Goal: Information Seeking & Learning: Learn about a topic

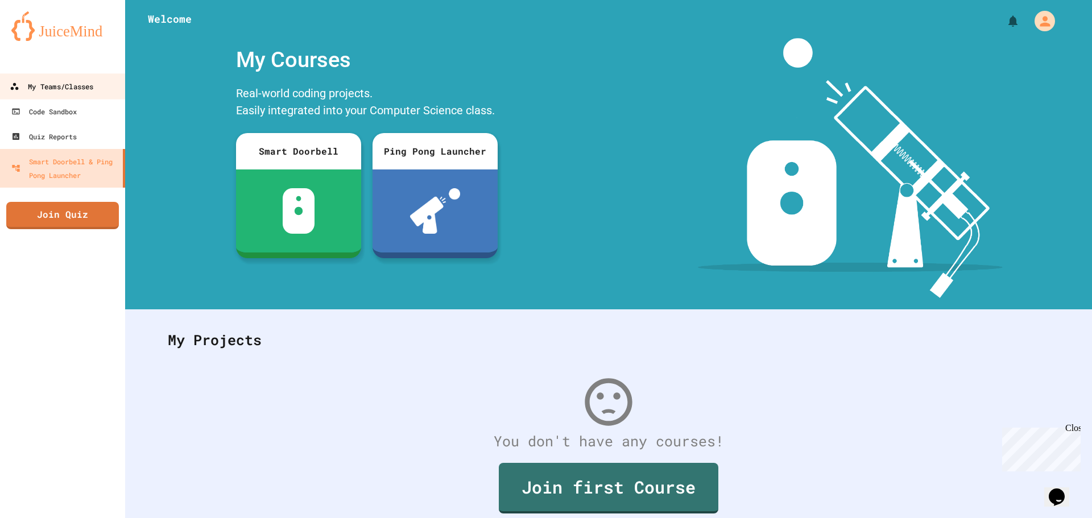
click at [65, 86] on div "My Teams/Classes" at bounding box center [52, 87] width 84 height 14
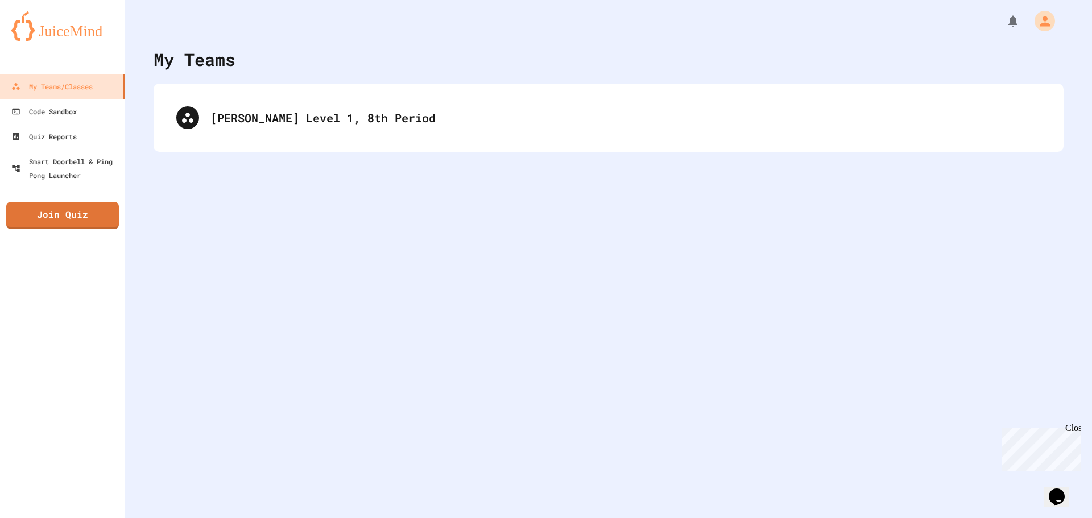
click at [310, 151] on div "[PERSON_NAME] Level 1, 8th Period" at bounding box center [609, 118] width 910 height 68
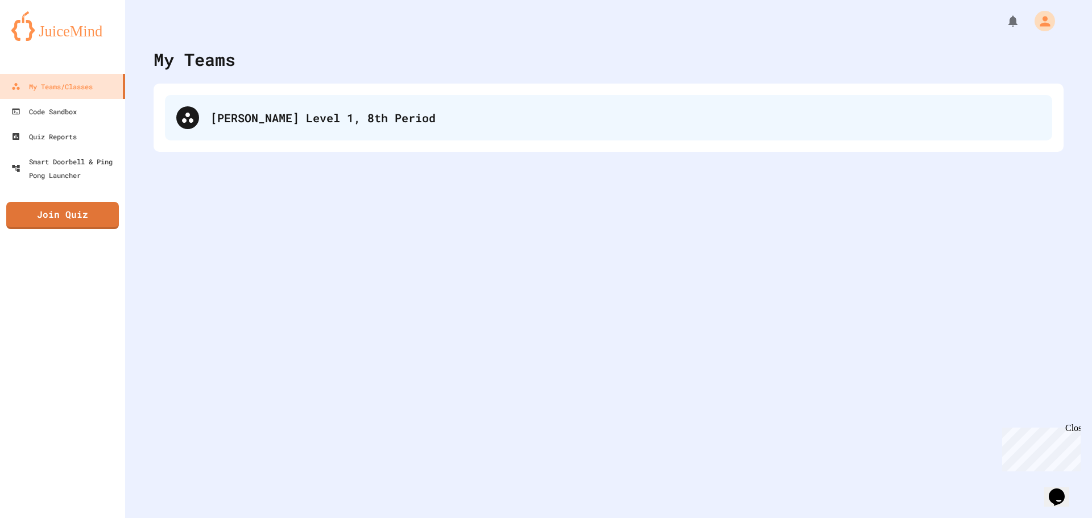
drag, startPoint x: 327, startPoint y: 113, endPoint x: 324, endPoint y: 120, distance: 8.1
click at [325, 117] on div "[PERSON_NAME] Level 1, 8th Period" at bounding box center [608, 117] width 887 height 45
click at [416, 122] on div "[PERSON_NAME] Level 1, 8th Period" at bounding box center [625, 117] width 830 height 17
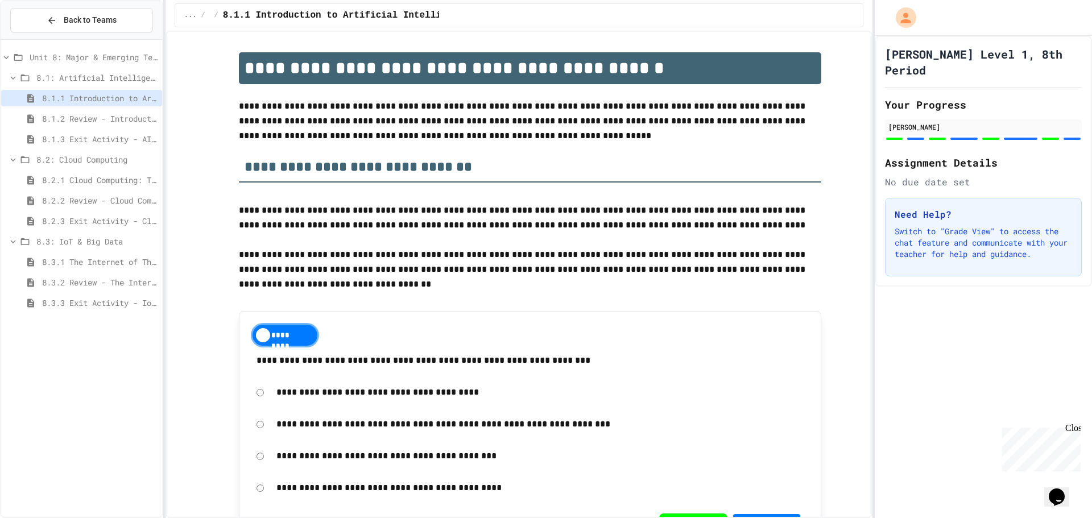
click at [119, 258] on span "8.3.1 The Internet of Things and Big Data: Our Connected Digital World" at bounding box center [99, 262] width 115 height 12
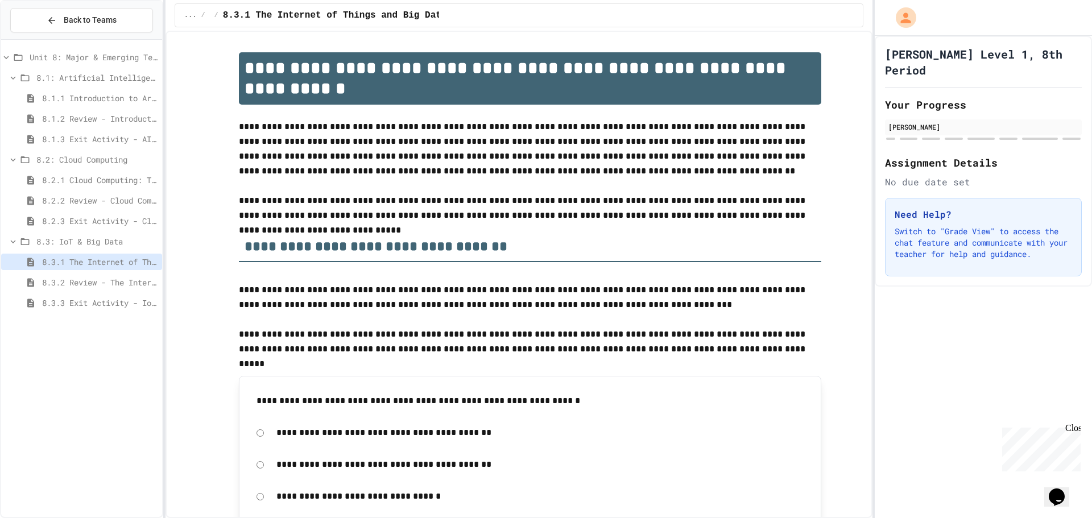
click at [126, 285] on span "8.3.2 Review - The Internet of Things and Big Data" at bounding box center [99, 282] width 115 height 12
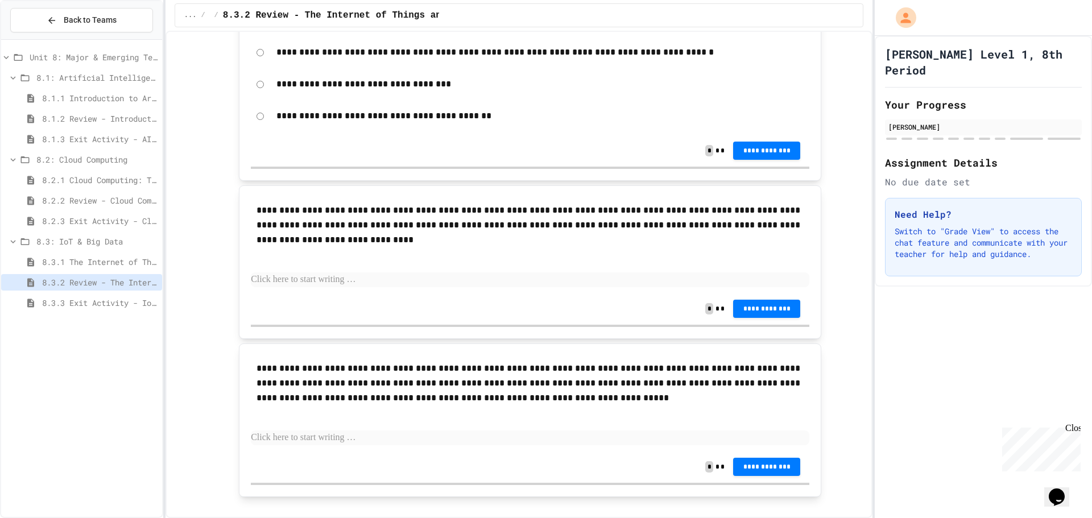
scroll to position [1980, 0]
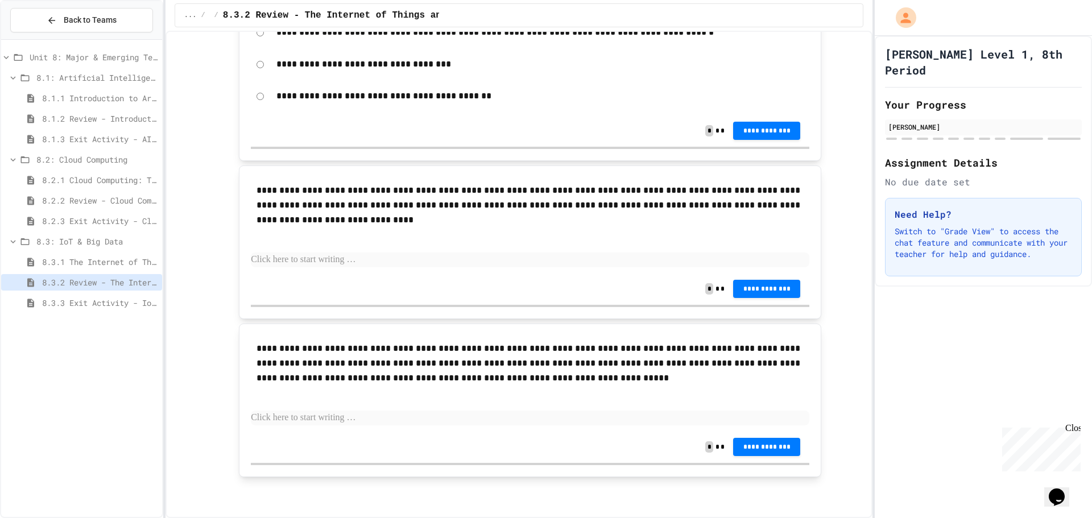
click at [524, 52] on div "**********" at bounding box center [540, 64] width 538 height 26
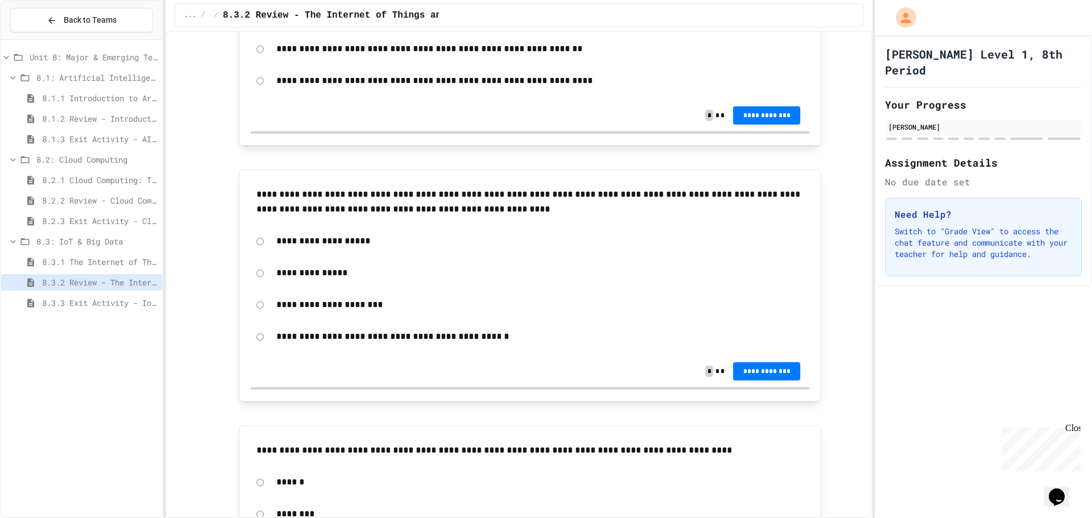
scroll to position [0, 0]
